Goal: Communication & Community: Answer question/provide support

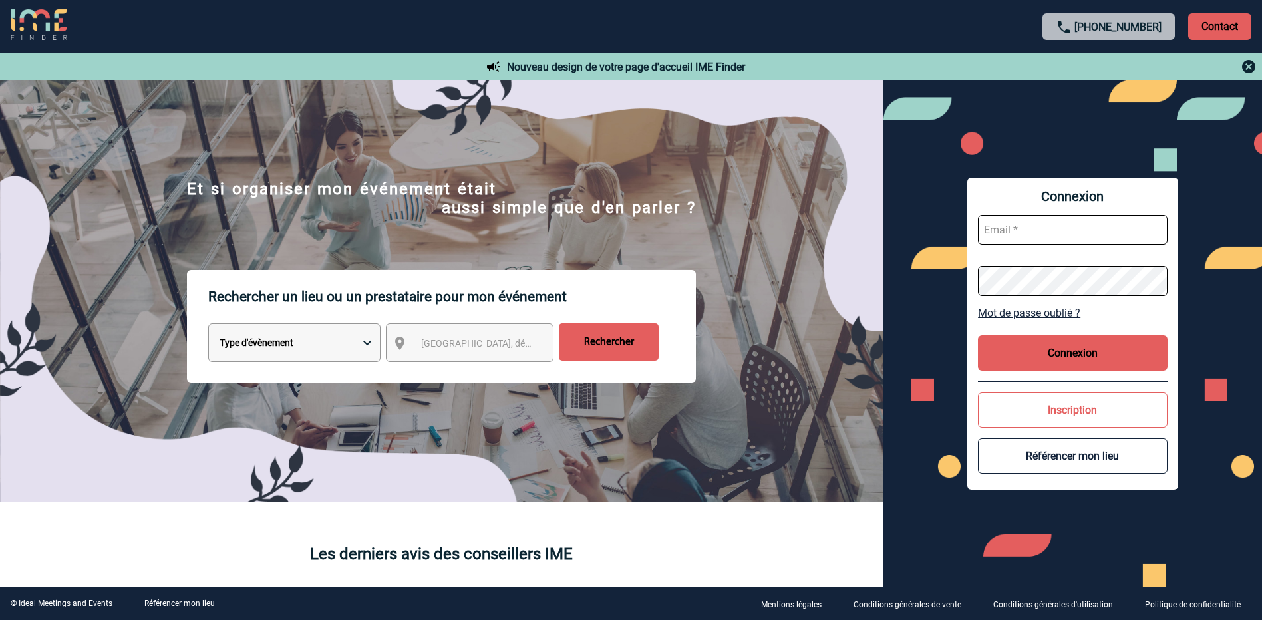
type input "[EMAIL_ADDRESS][DOMAIN_NAME]"
click at [1055, 358] on button "Connexion" at bounding box center [1073, 352] width 190 height 35
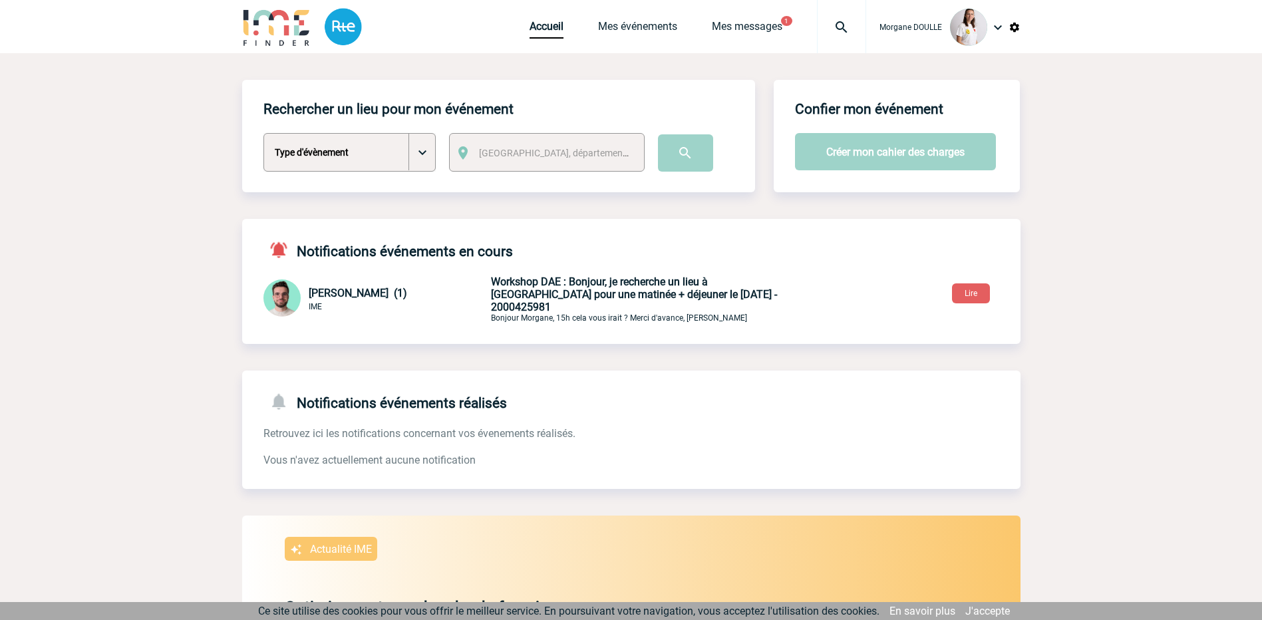
click at [605, 293] on span "Workshop DAE : Bonjour, je recherche un lieu à La Défense pour une matinée + dé…" at bounding box center [634, 294] width 286 height 38
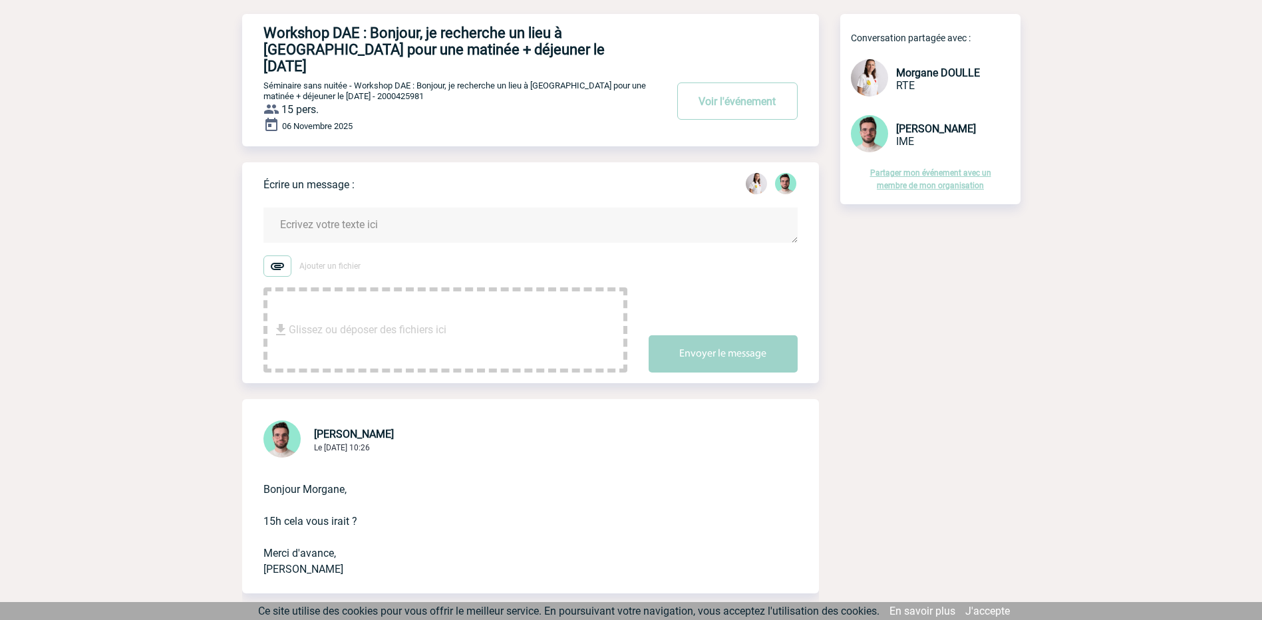
scroll to position [67, 0]
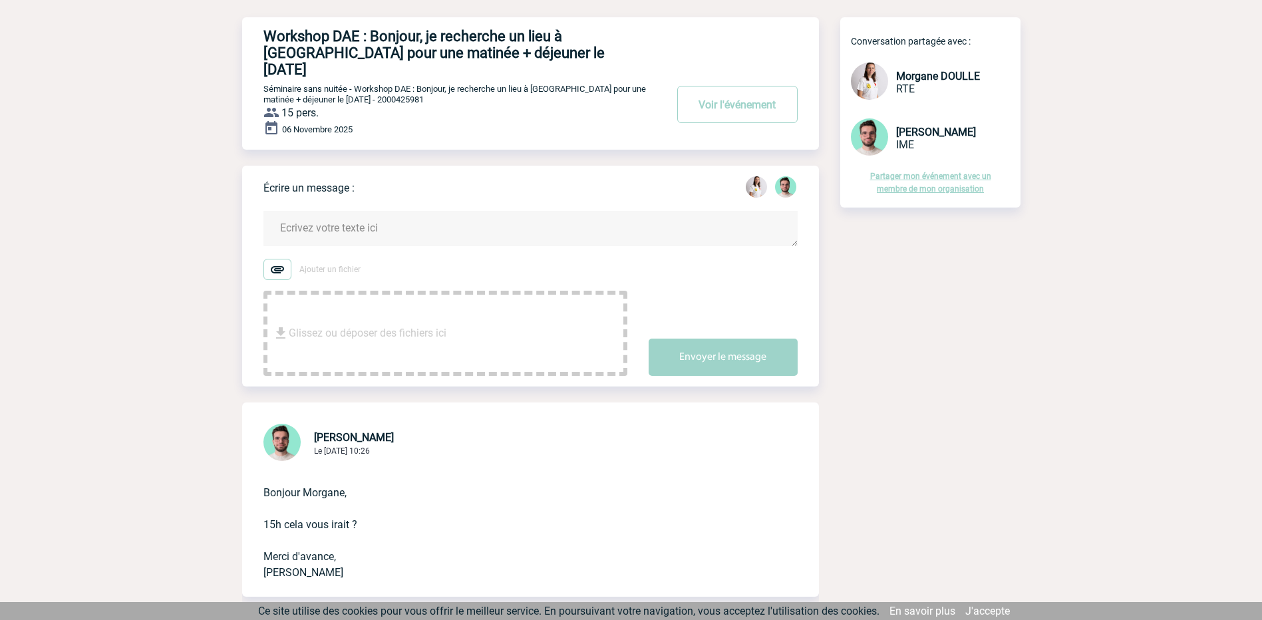
click at [349, 213] on textarea at bounding box center [530, 228] width 534 height 35
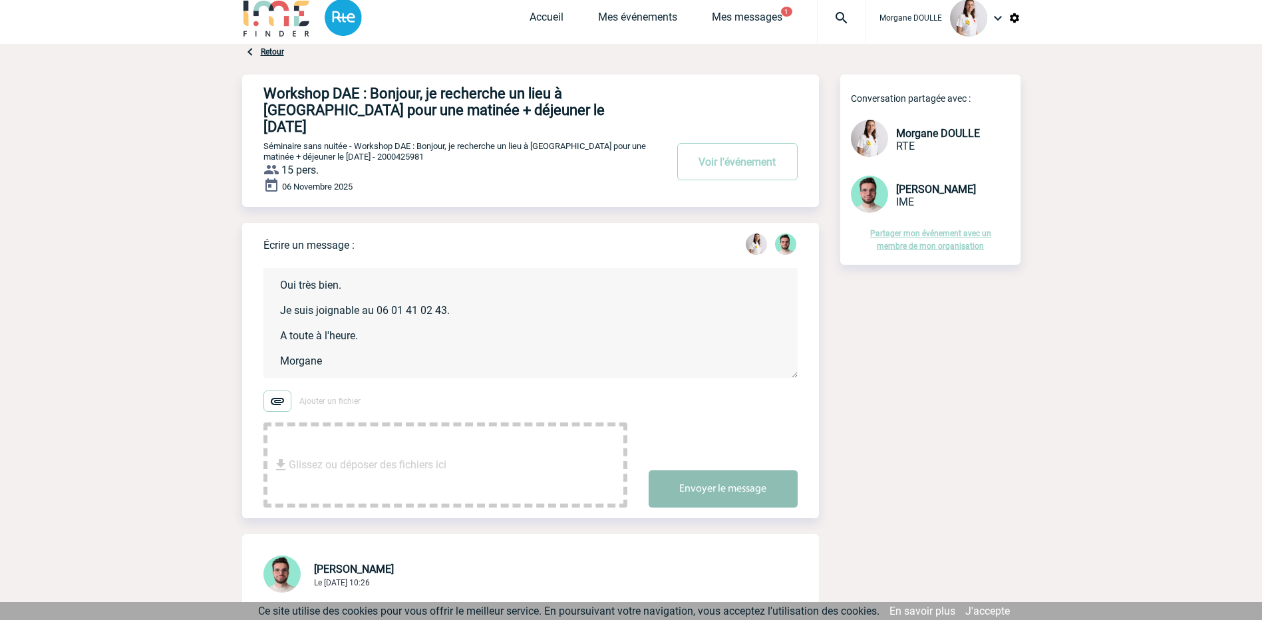
scroll to position [0, 0]
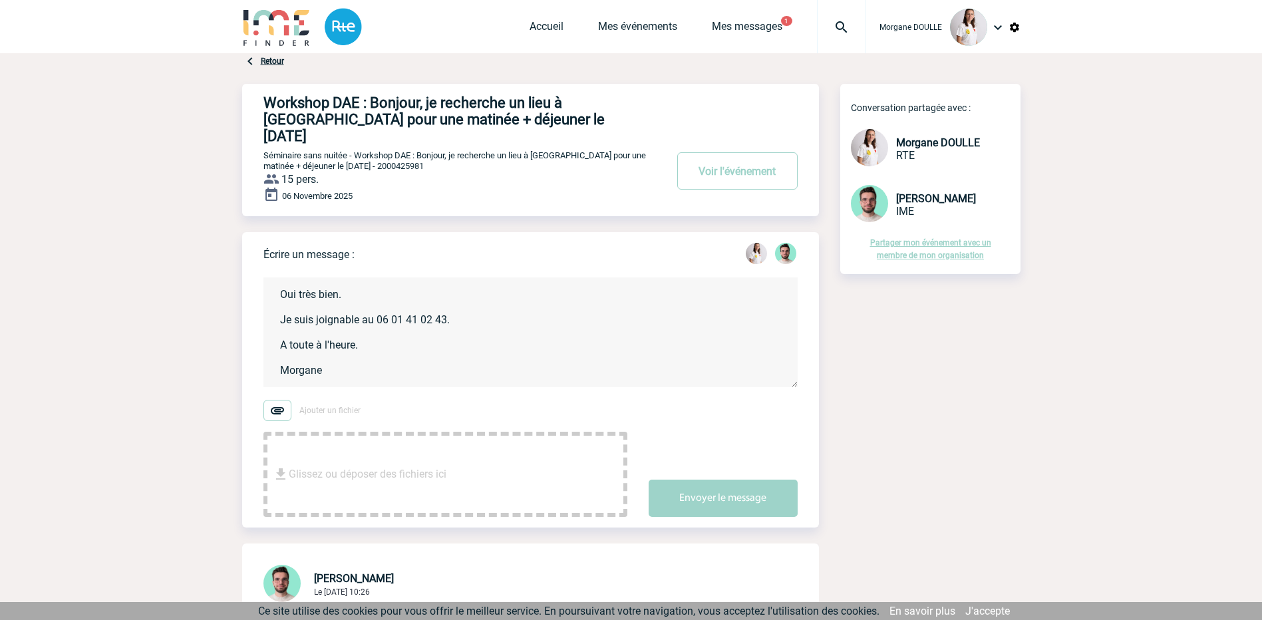
type textarea "Oui très bien. Je suis joignable au 06 01 41 02 43. A toute à l'heure. Morgane"
click at [727, 465] on div "Envoyer le message" at bounding box center [734, 487] width 170 height 60
